Goal: Task Accomplishment & Management: Manage account settings

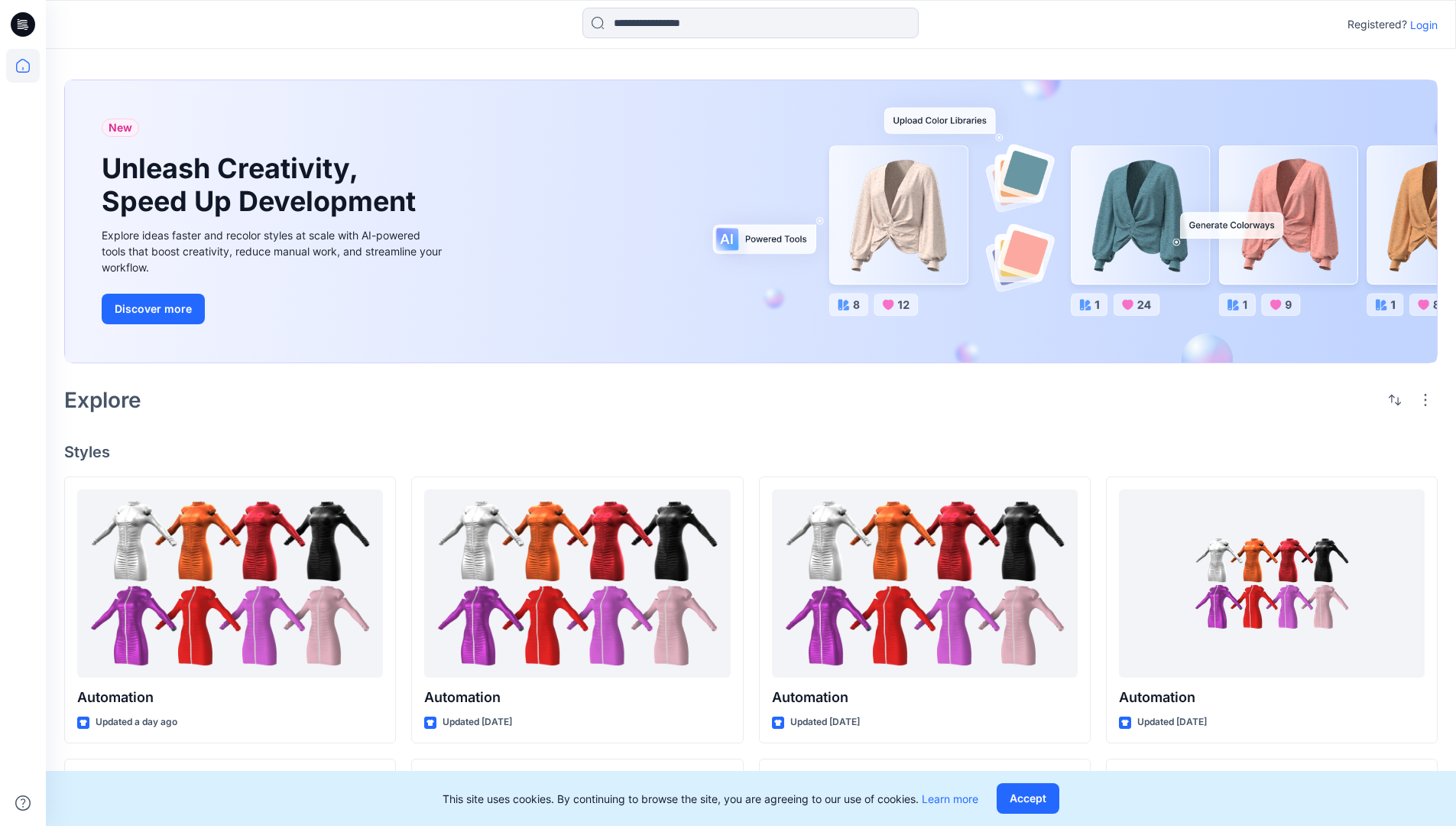
click at [1420, 25] on p "Login" at bounding box center [1424, 25] width 28 height 16
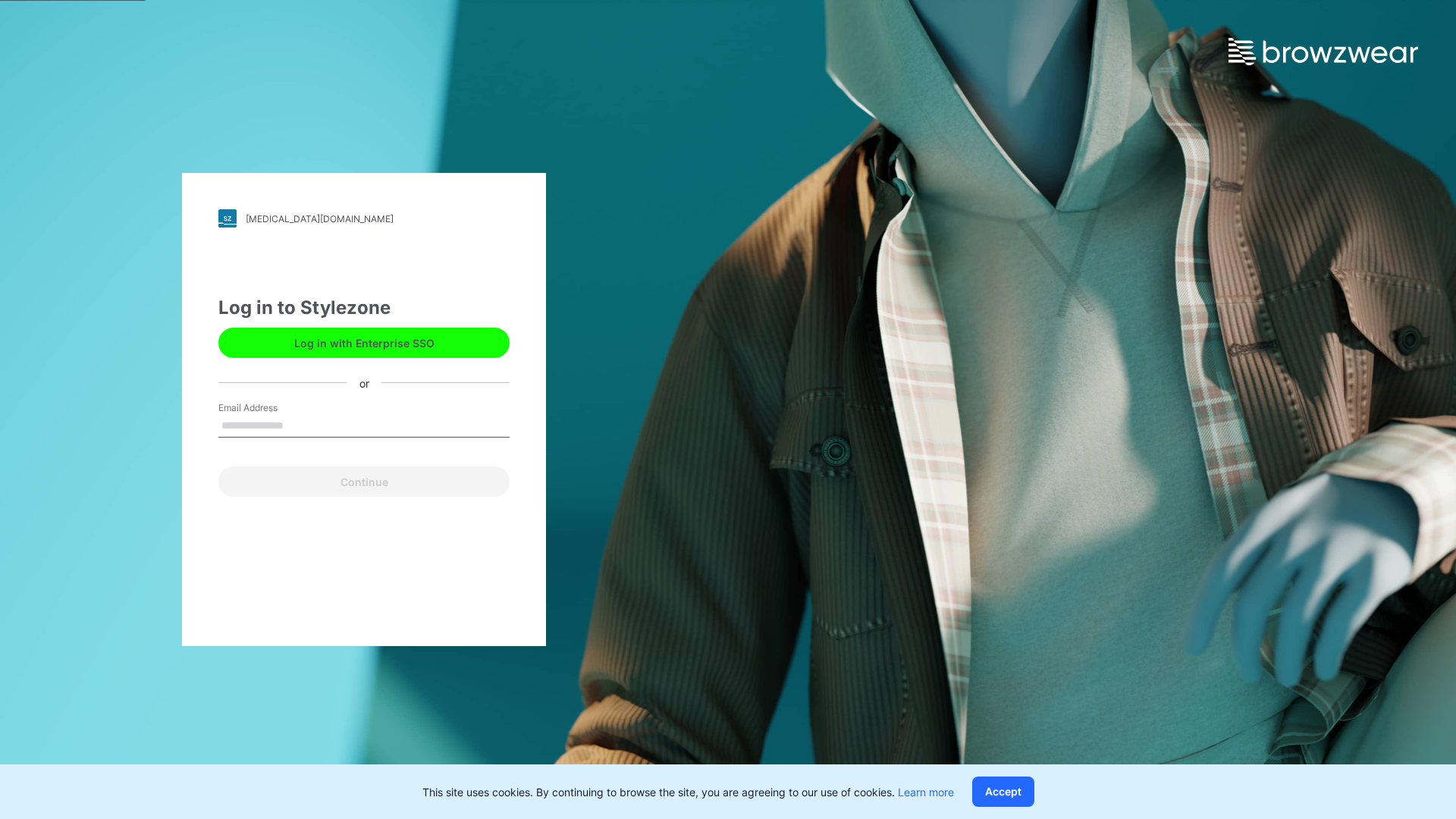
click at [300, 424] on input "Email Address" at bounding box center [364, 425] width 291 height 23
type input "**********"
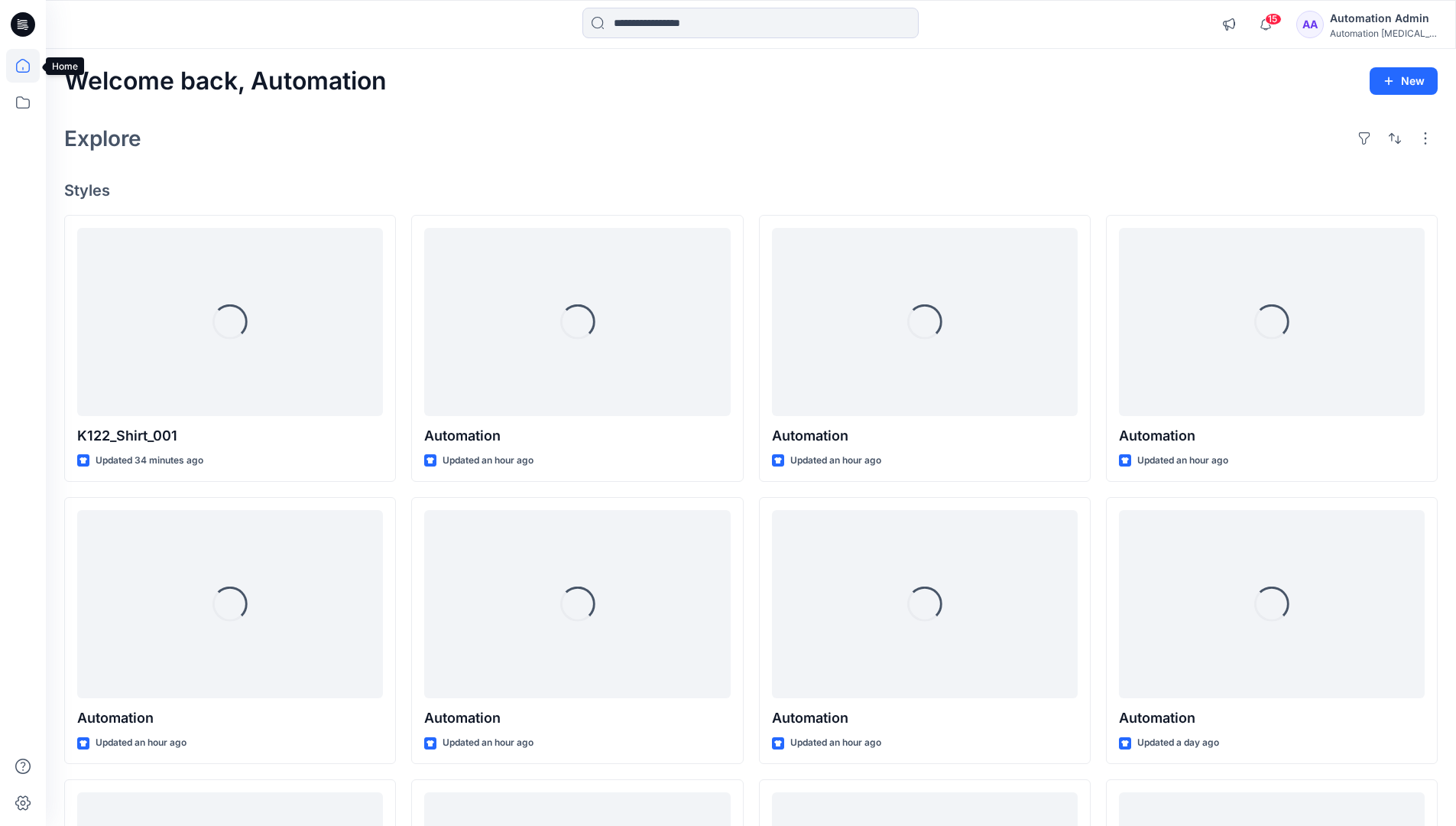
click at [29, 65] on icon at bounding box center [23, 65] width 14 height 14
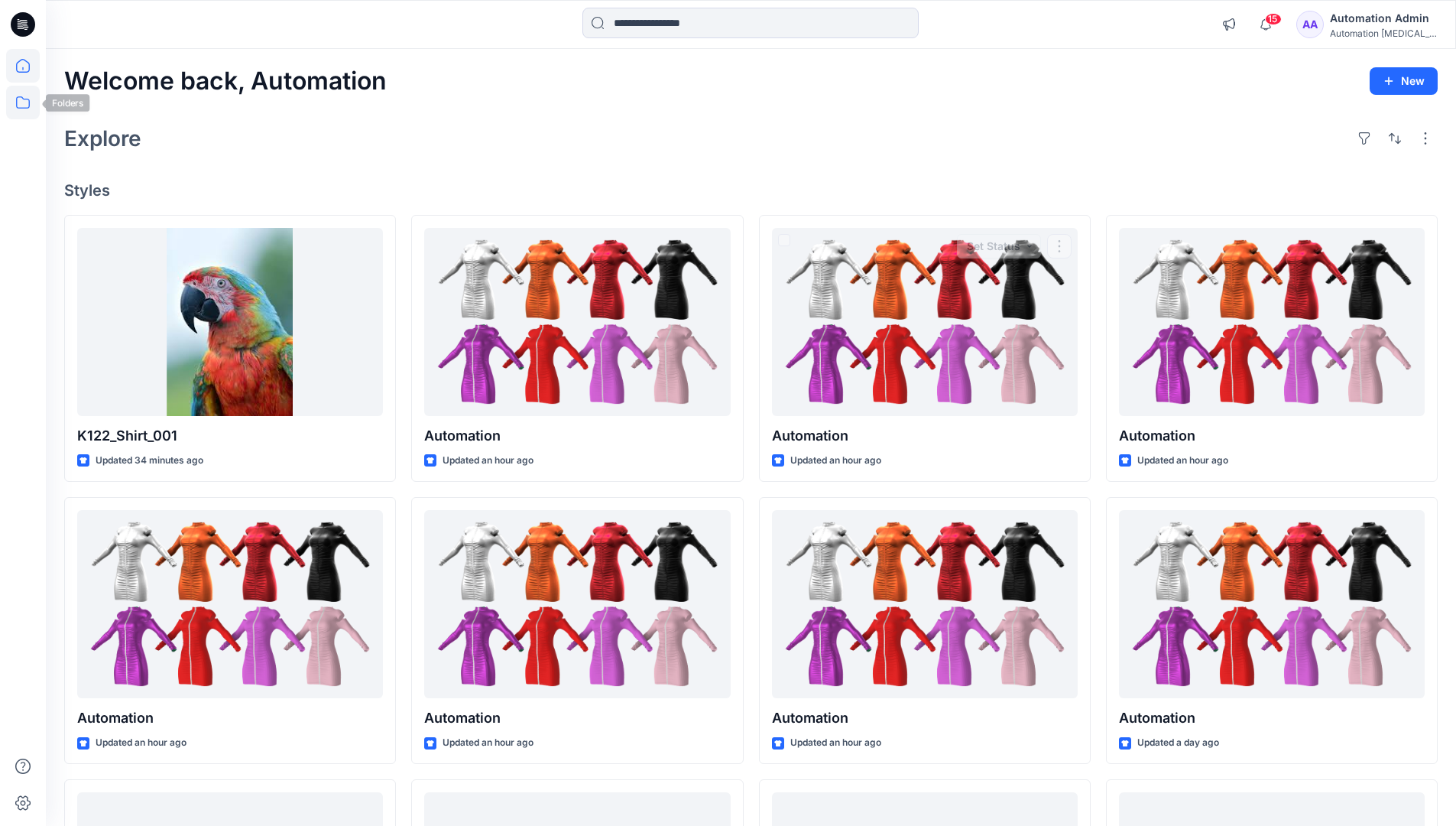
click at [28, 103] on icon at bounding box center [23, 102] width 34 height 34
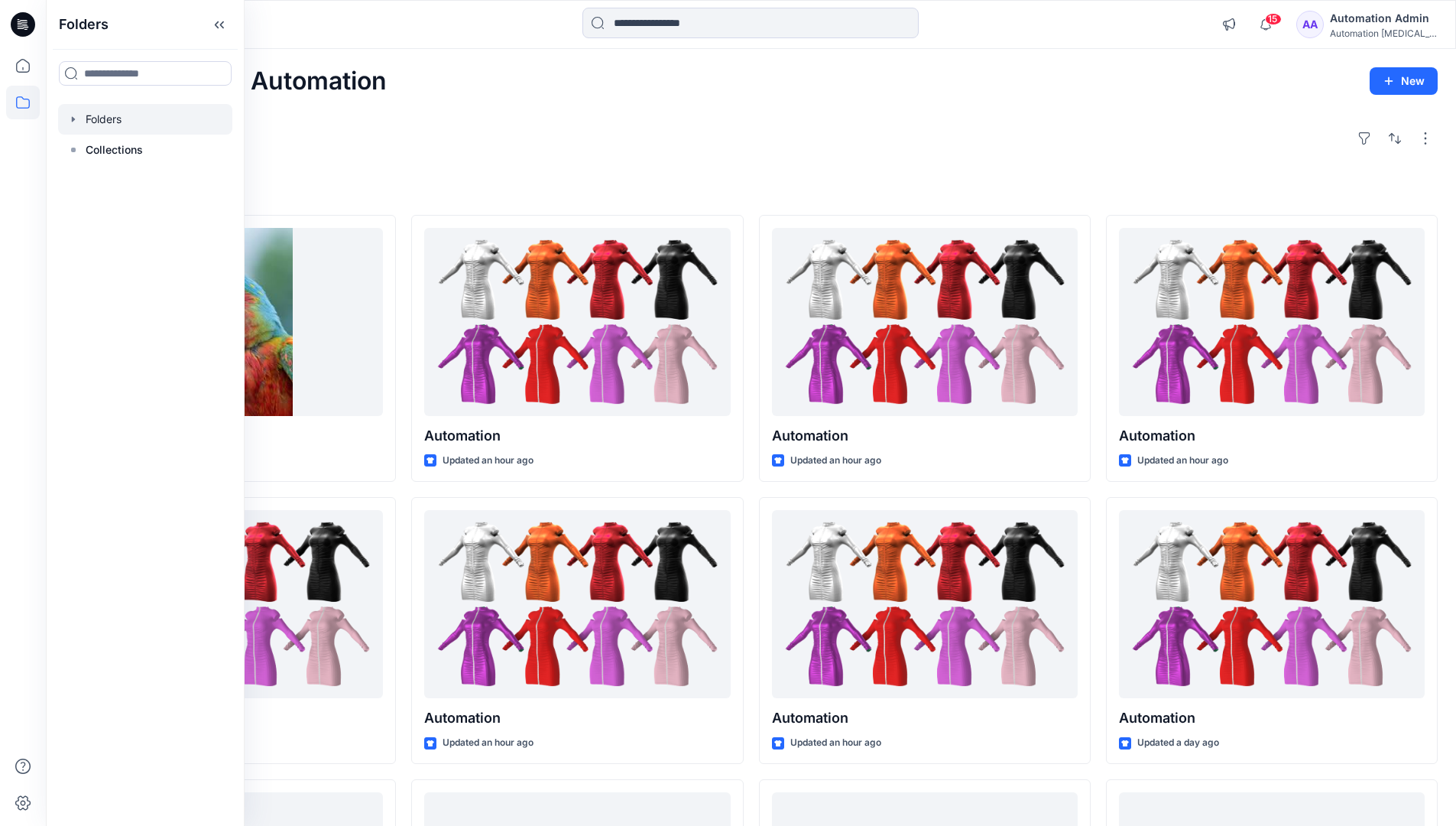
click at [106, 124] on div at bounding box center [146, 119] width 174 height 31
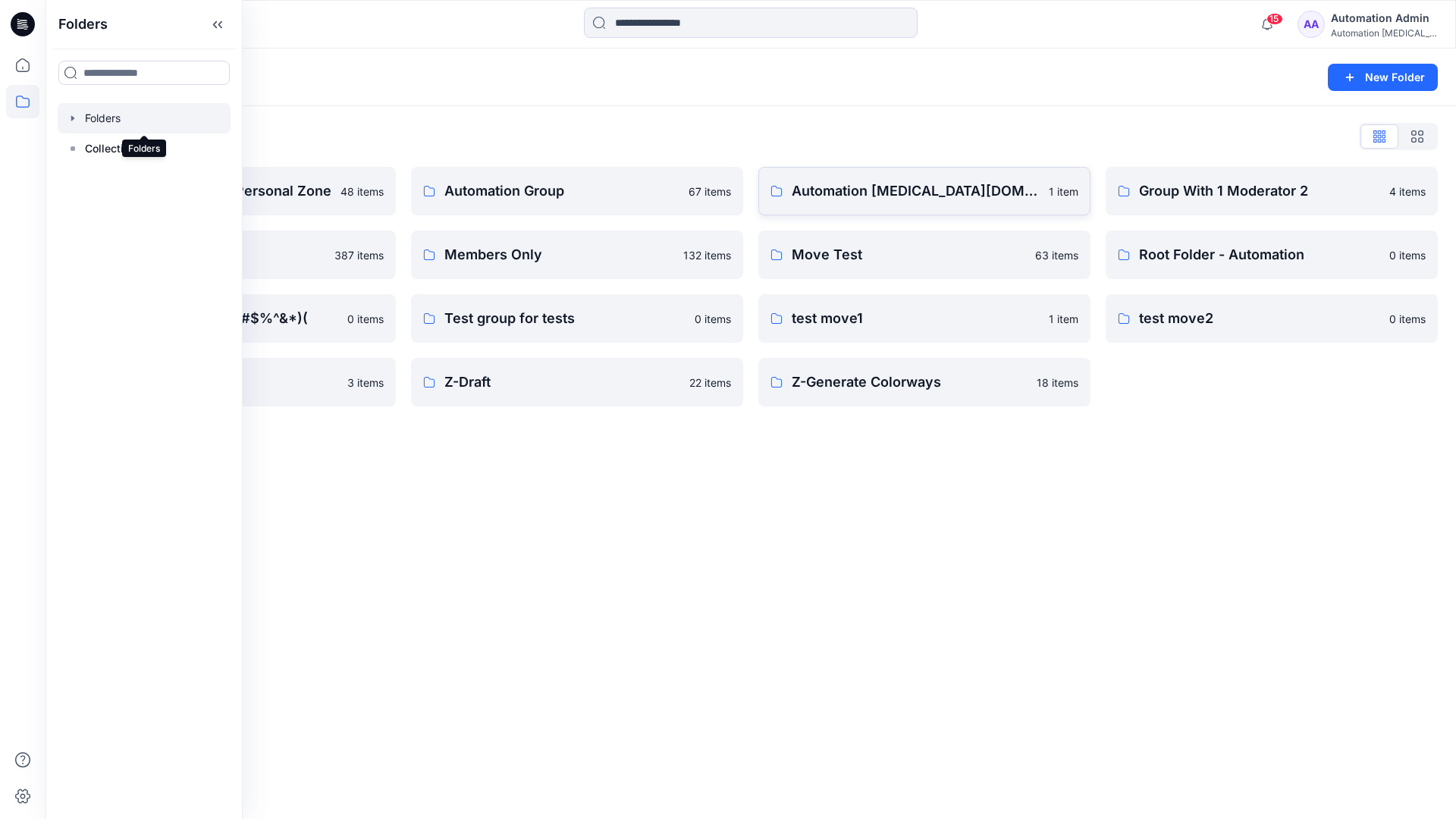
click at [819, 204] on link "Automation [MEDICAL_DATA][DOMAIN_NAME] 1 item" at bounding box center [924, 191] width 332 height 48
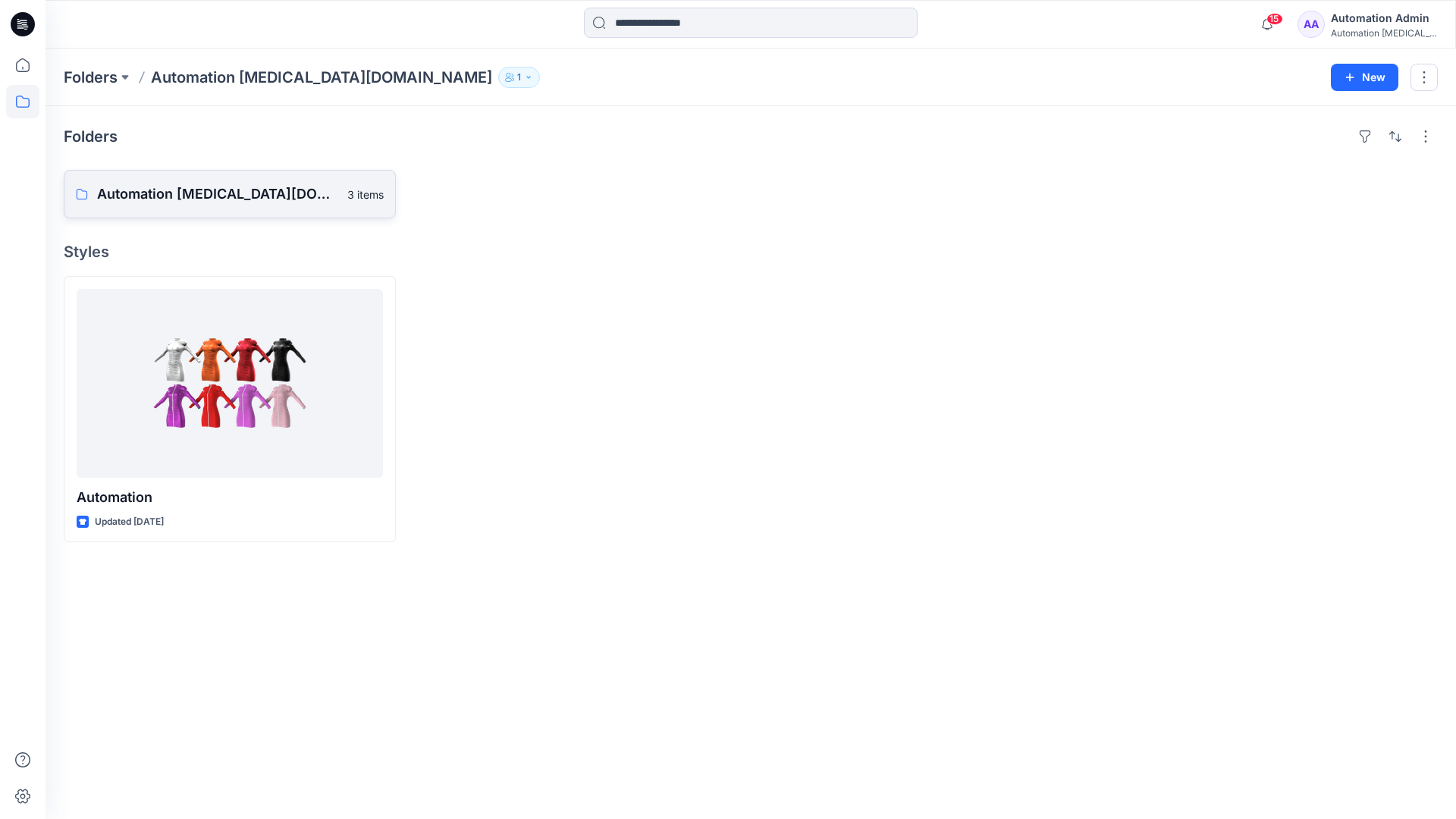
click at [201, 185] on p "Automation [MEDICAL_DATA][DOMAIN_NAME] Board" at bounding box center [217, 194] width 241 height 22
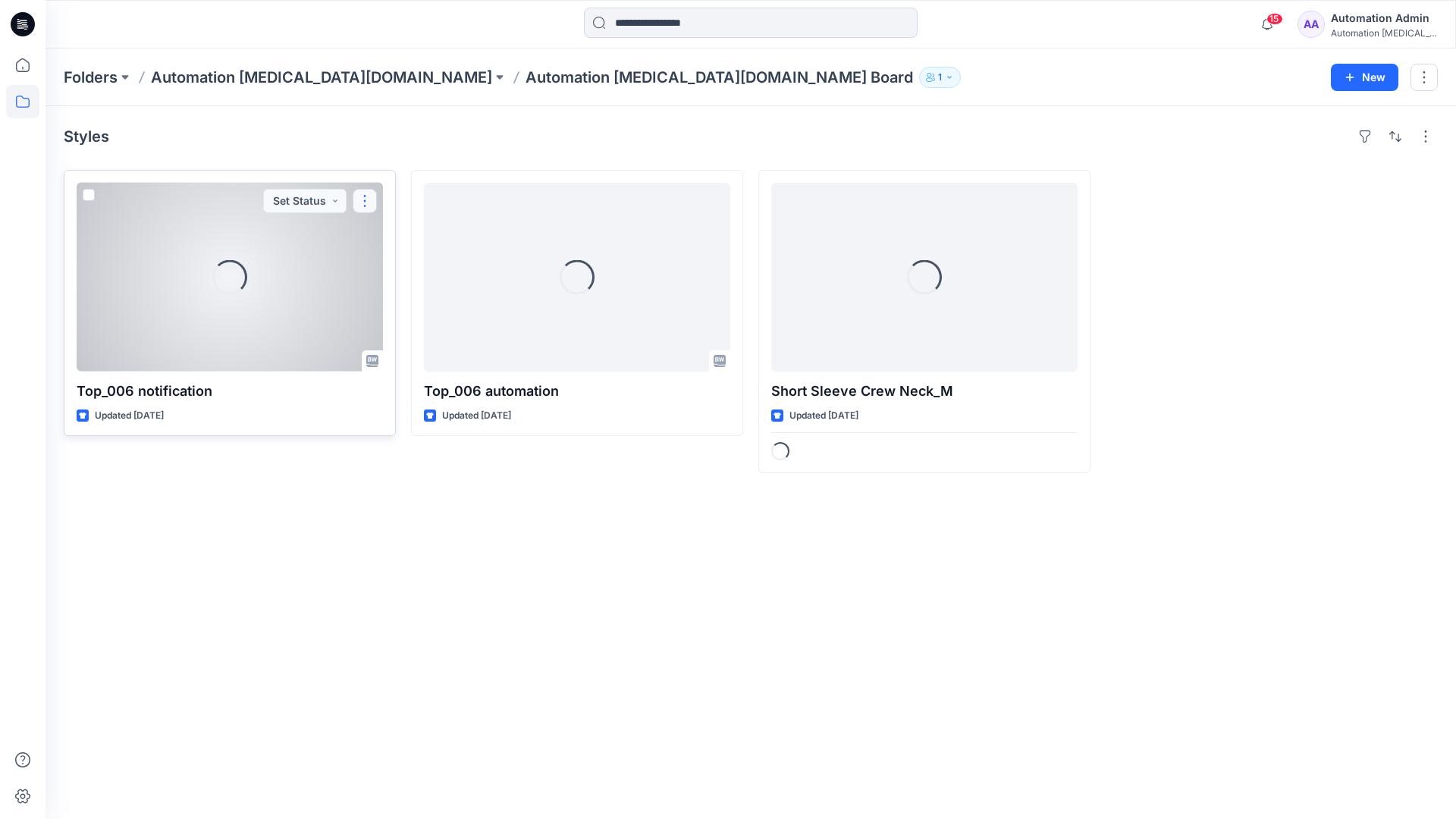
click at [364, 207] on button "button" at bounding box center [364, 200] width 25 height 25
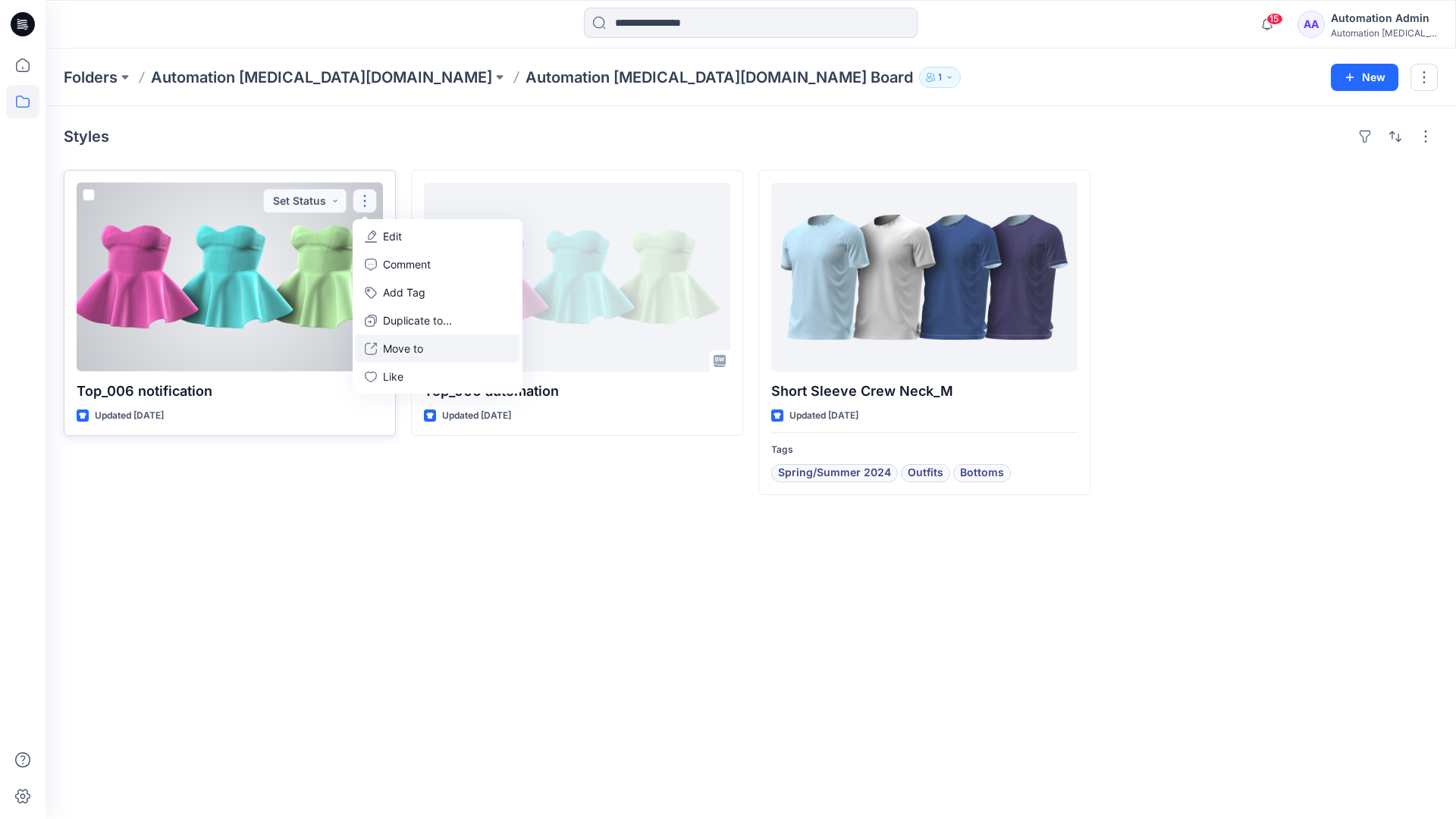
click at [379, 347] on button "Move to" at bounding box center [437, 348] width 164 height 28
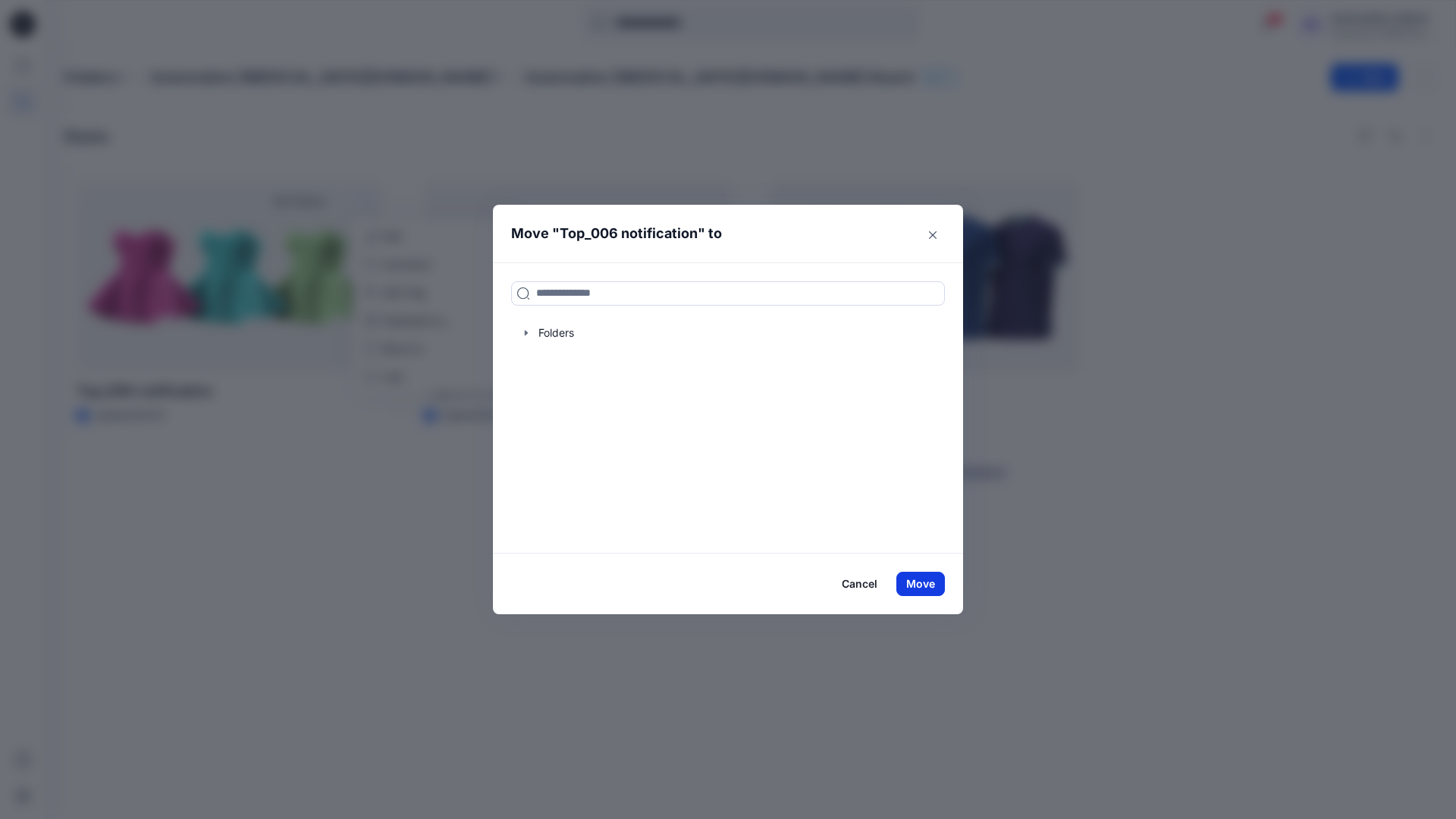
click at [925, 586] on button "Move" at bounding box center [920, 583] width 48 height 25
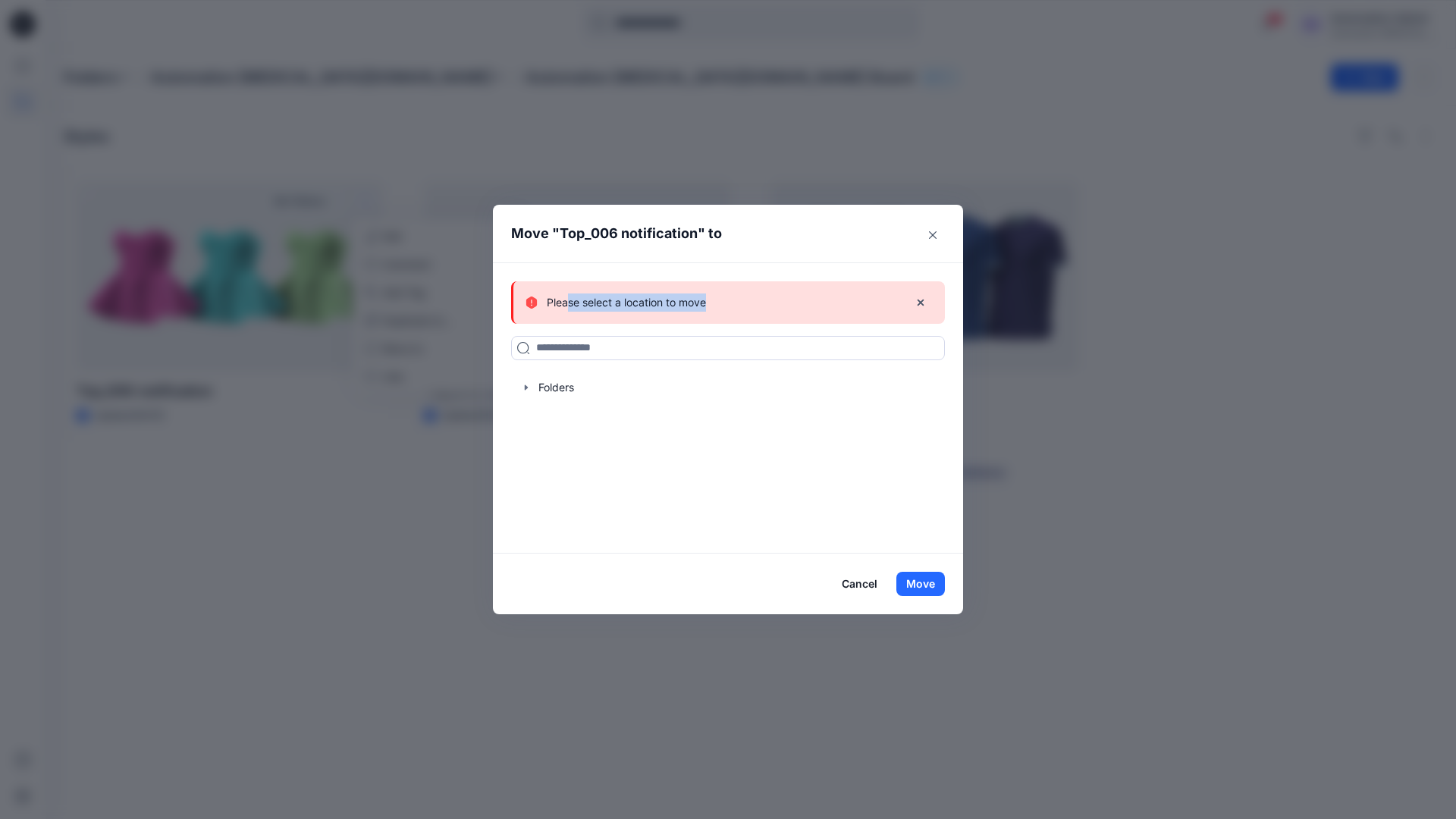
drag, startPoint x: 925, startPoint y: 586, endPoint x: 569, endPoint y: 298, distance: 457.9
click at [569, 298] on div "Please select a location to move" at bounding box center [710, 302] width 370 height 19
click at [921, 304] on icon "button" at bounding box center [921, 302] width 12 height 12
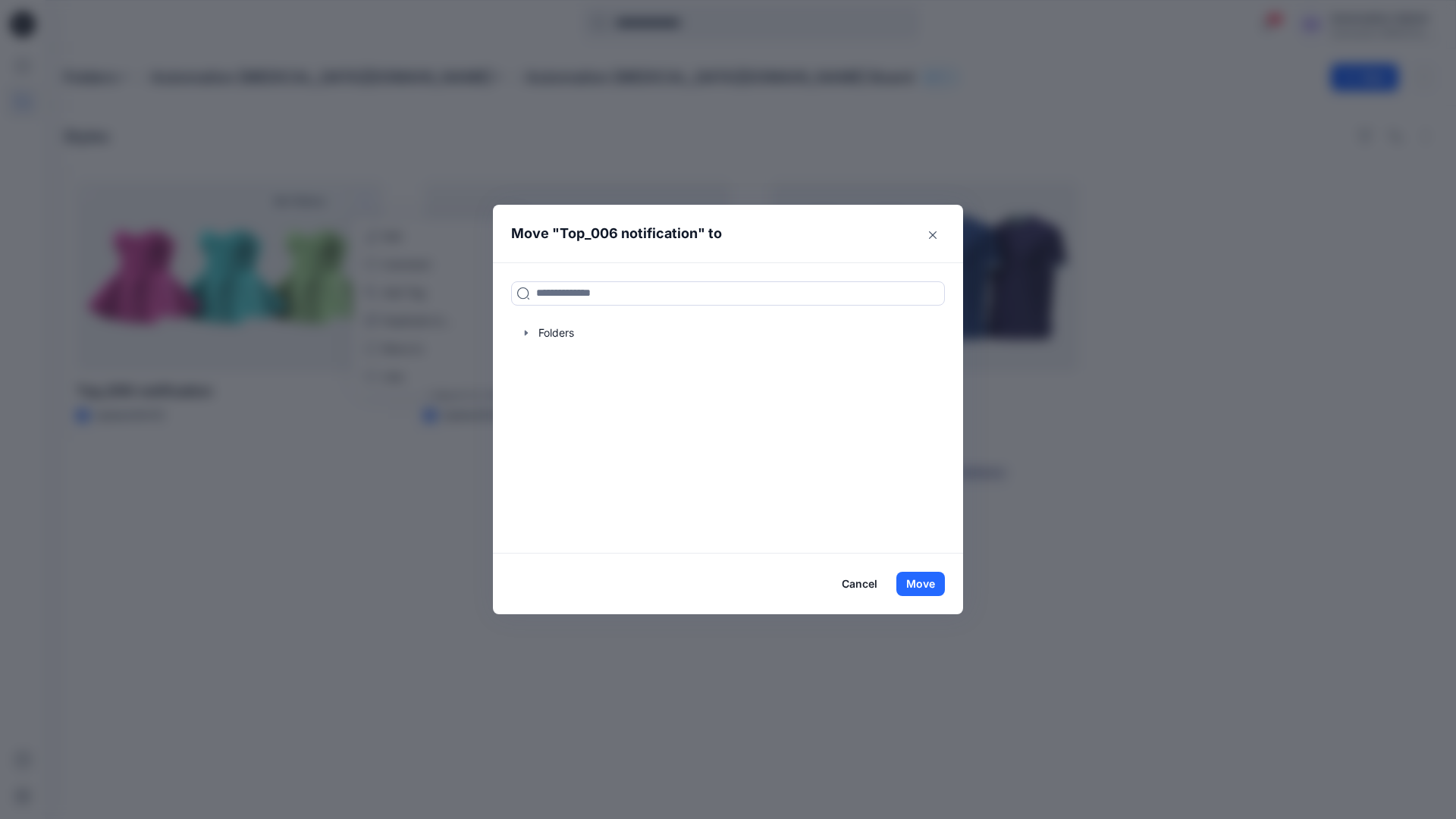
click at [858, 585] on button "Cancel" at bounding box center [860, 583] width 55 height 25
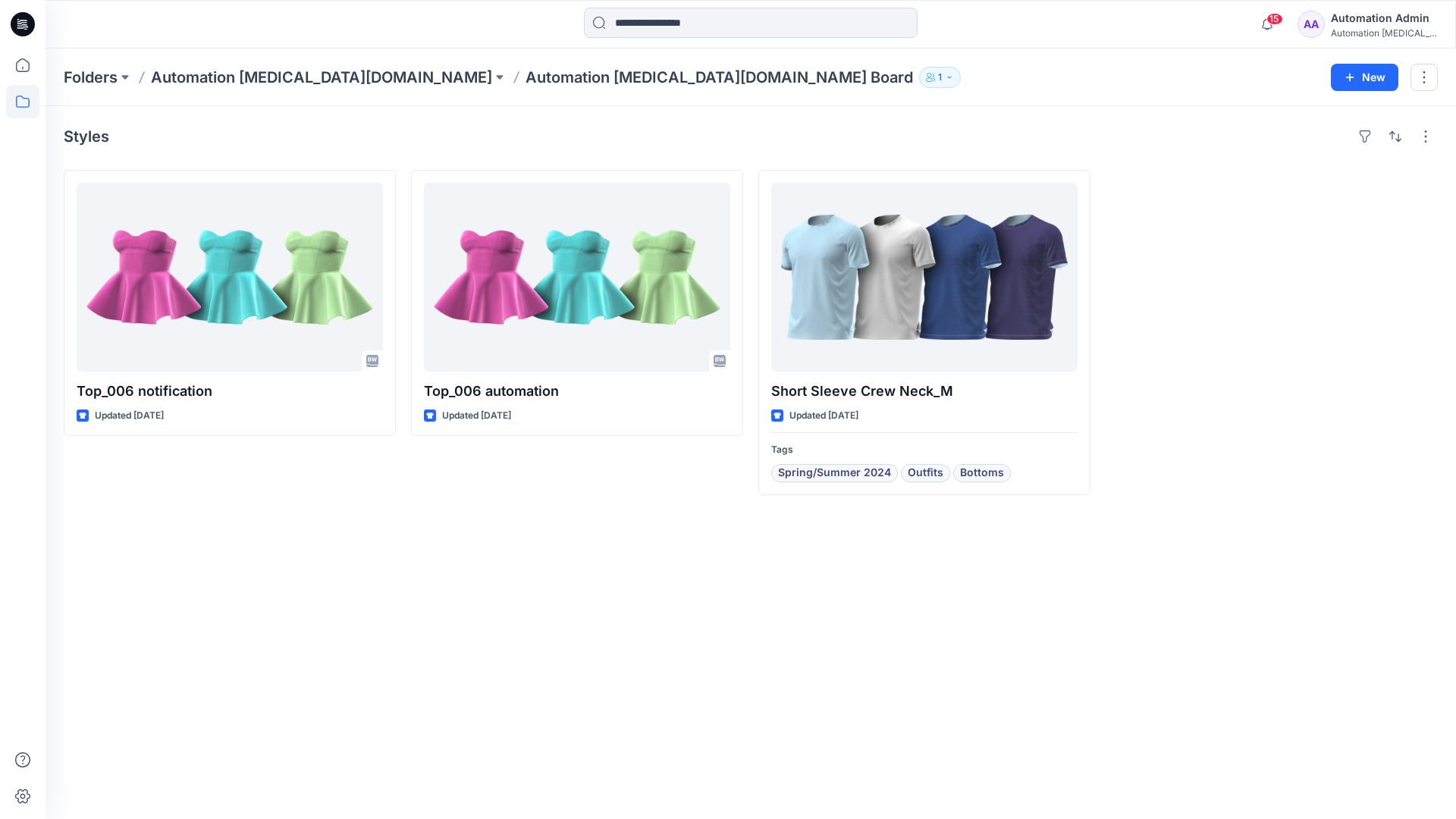
click at [1351, 28] on div "Automation [MEDICAL_DATA]..." at bounding box center [1384, 33] width 106 height 12
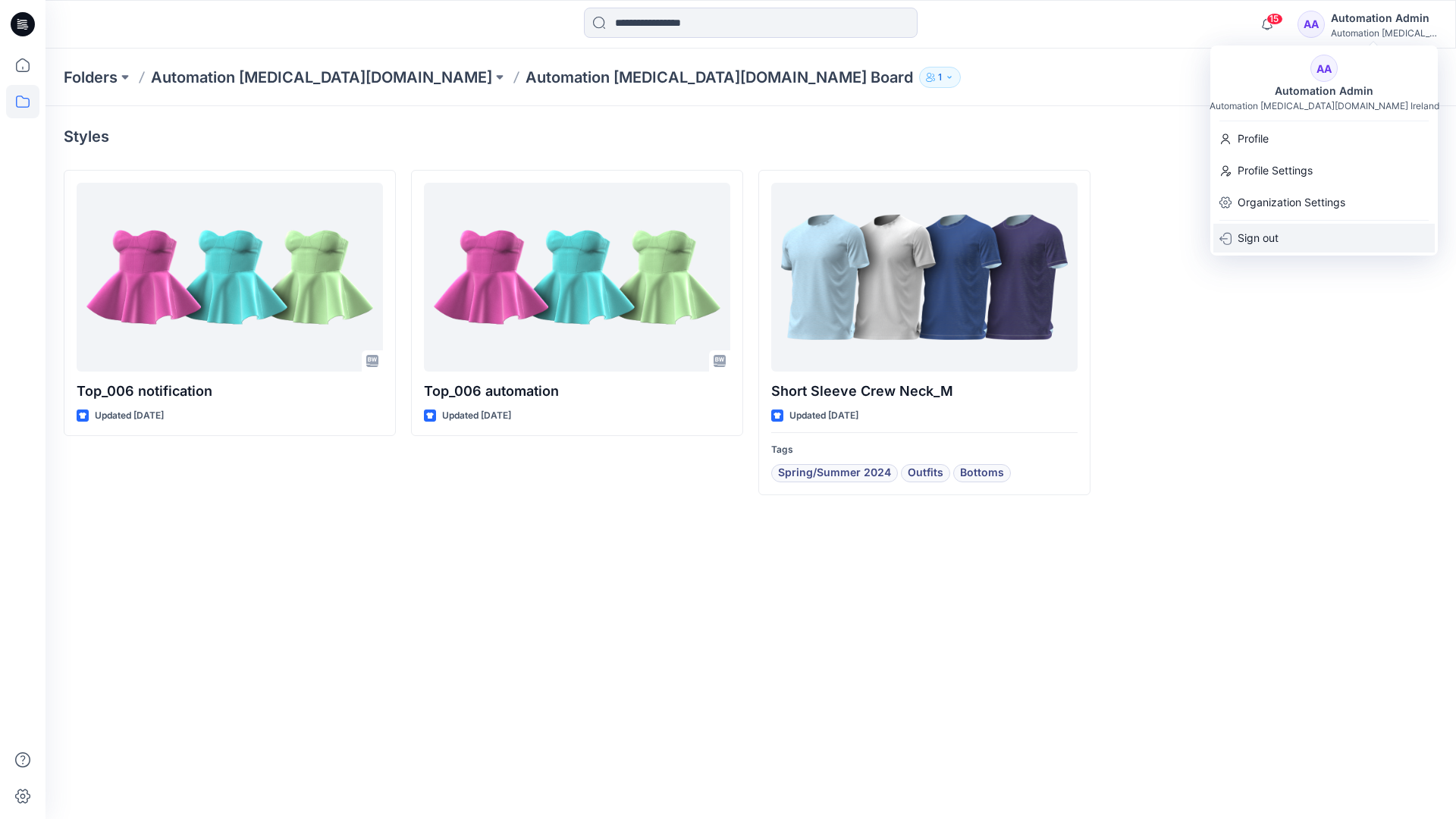
click at [1278, 245] on p "Sign out" at bounding box center [1259, 238] width 41 height 28
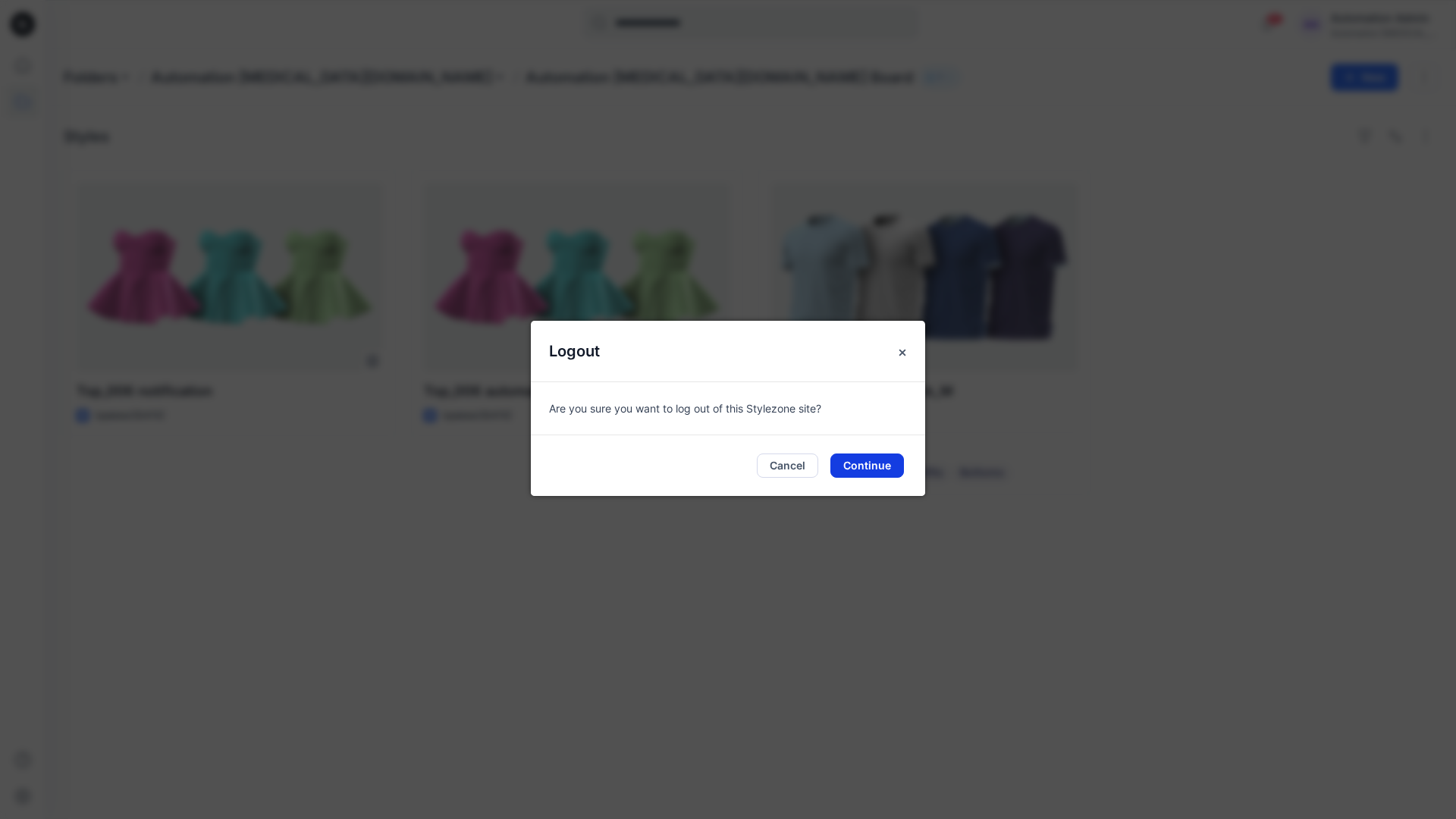
click at [882, 461] on button "Continue" at bounding box center [867, 465] width 74 height 25
